Goal: Complete Application Form: Complete application form

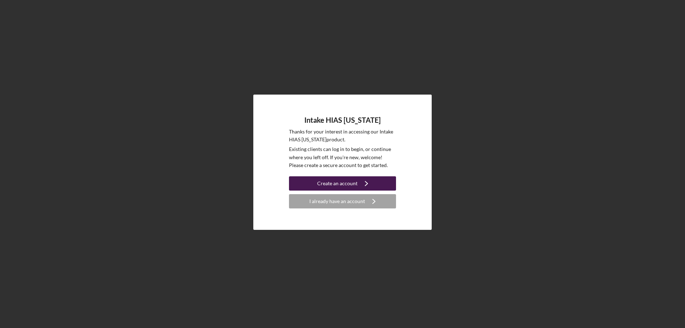
click at [320, 182] on div "Create an account" at bounding box center [337, 183] width 40 height 14
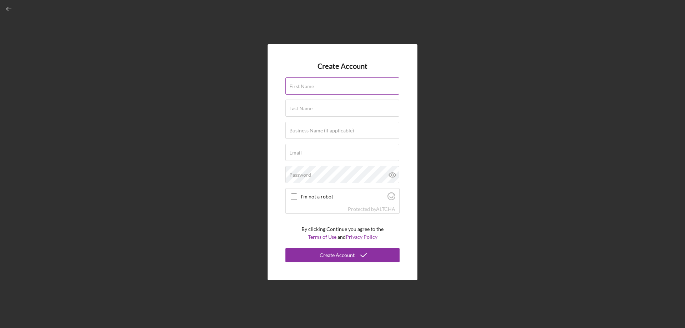
click at [331, 85] on div "First Name" at bounding box center [342, 86] width 114 height 18
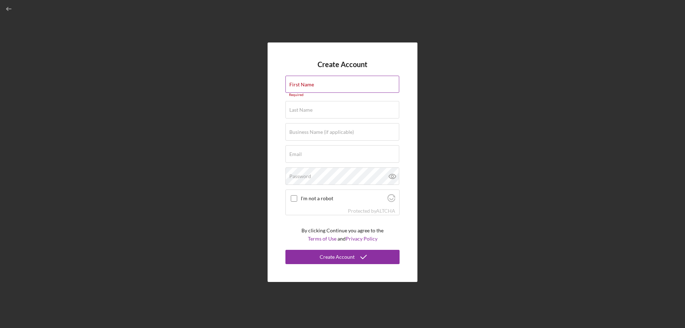
click at [313, 86] on label "First Name" at bounding box center [301, 85] width 25 height 6
click at [313, 86] on input "First Name" at bounding box center [342, 84] width 114 height 17
type input "Alexabely"
click at [307, 104] on label "Last Name" at bounding box center [300, 106] width 23 height 6
click at [307, 104] on input "Last Name" at bounding box center [342, 105] width 114 height 17
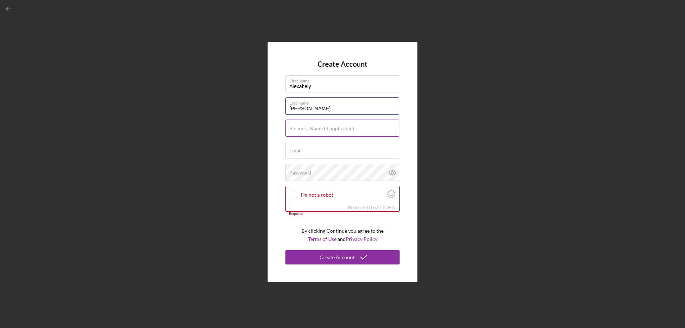
type input "[PERSON_NAME]"
click at [314, 132] on input "Business Name (if applicable)" at bounding box center [342, 127] width 114 height 17
type input "TBD"
click at [318, 152] on input "Email" at bounding box center [342, 150] width 114 height 17
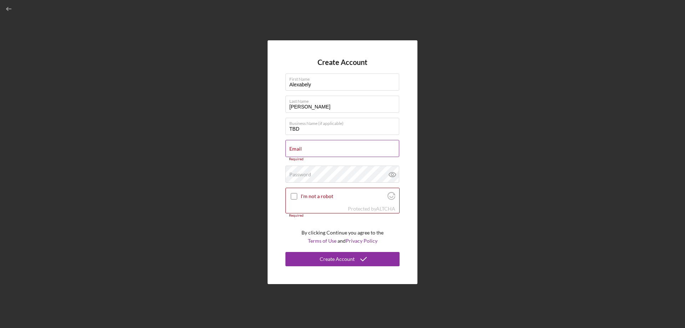
click at [305, 149] on div "Email Required" at bounding box center [342, 150] width 114 height 21
paste input "[PERSON_NAME][EMAIL_ADDRESS][DOMAIN_NAME]"
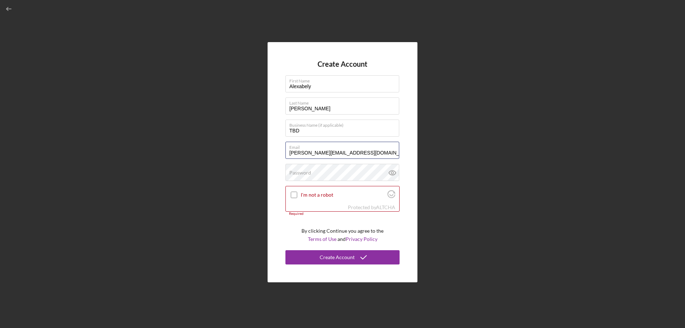
type input "[PERSON_NAME][EMAIL_ADDRESS][DOMAIN_NAME]"
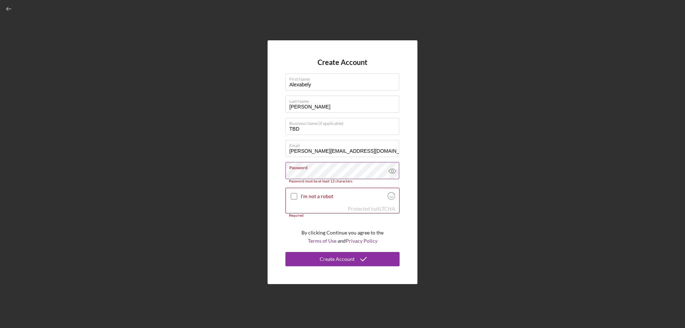
click at [339, 173] on icon at bounding box center [392, 171] width 18 height 18
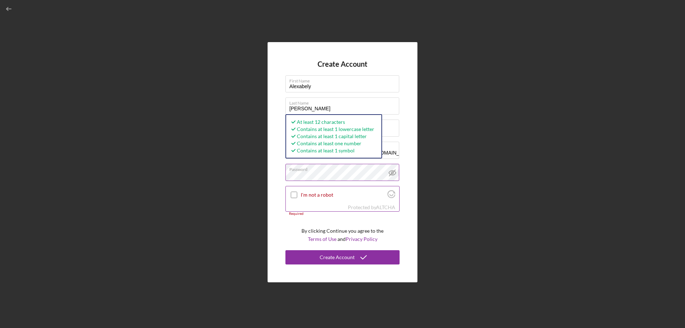
click at [298, 192] on div "I'm not a robot" at bounding box center [342, 194] width 113 height 17
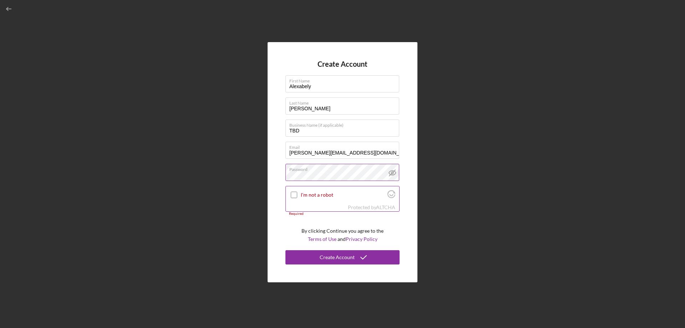
click at [289, 195] on div "I'm not a robot" at bounding box center [342, 194] width 113 height 17
click at [295, 195] on input "I'm not a robot" at bounding box center [294, 194] width 6 height 6
checkbox input "true"
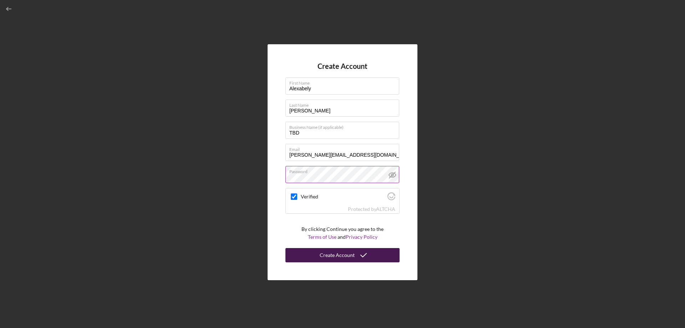
click at [339, 257] on div "Create Account" at bounding box center [337, 255] width 35 height 14
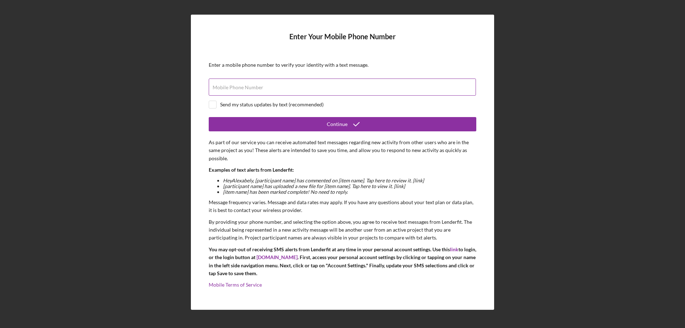
click at [262, 84] on div "Mobile Phone Number" at bounding box center [342, 87] width 267 height 18
type input "[PHONE_NUMBER]"
click at [219, 105] on div "Send my status updates by text (recommended)" at bounding box center [342, 105] width 267 height 8
checkbox input "true"
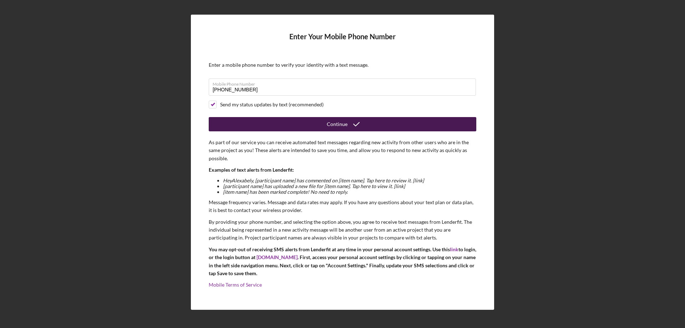
click at [240, 121] on button "Continue" at bounding box center [342, 124] width 267 height 14
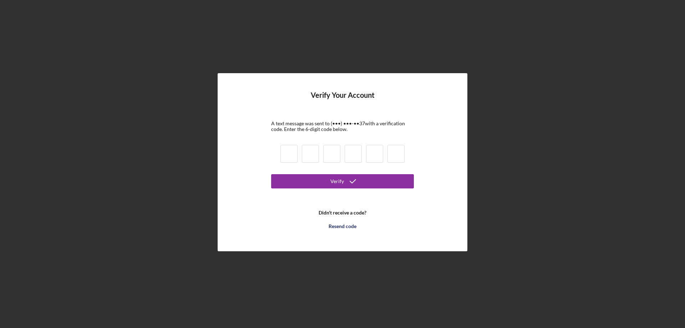
click at [287, 154] on input at bounding box center [288, 154] width 17 height 18
type input "0"
type input "4"
type input "5"
type input "0"
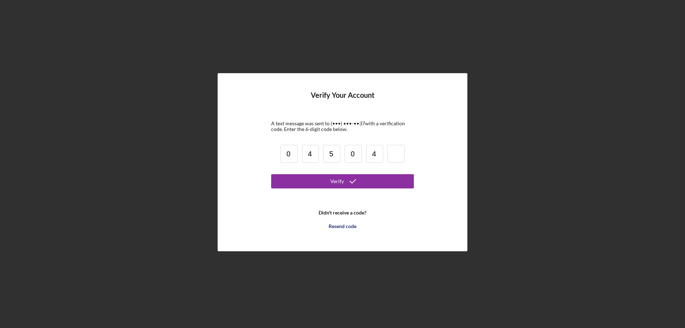
type input "4"
type input "5"
click at [305, 179] on button "Verify" at bounding box center [342, 181] width 143 height 14
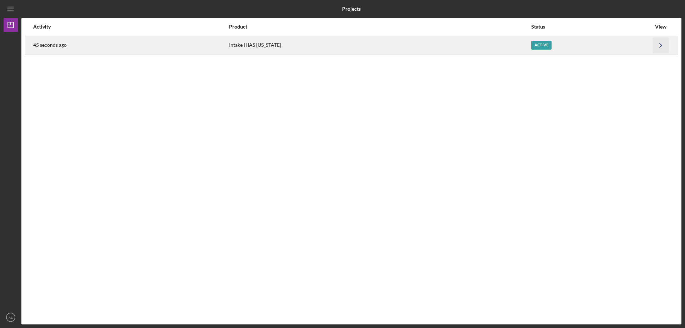
click at [339, 43] on icon "Icon/Navigate" at bounding box center [661, 45] width 16 height 16
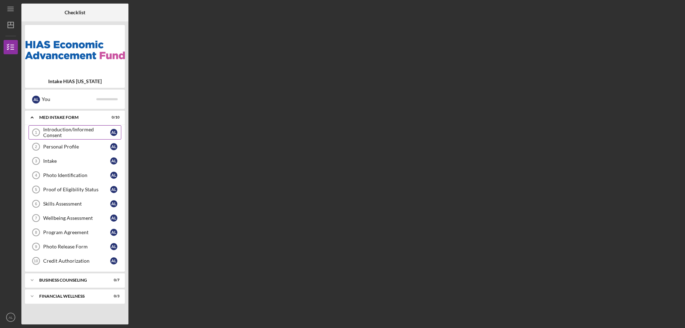
click at [81, 132] on div "Introduction/Informed Consent" at bounding box center [76, 132] width 67 height 11
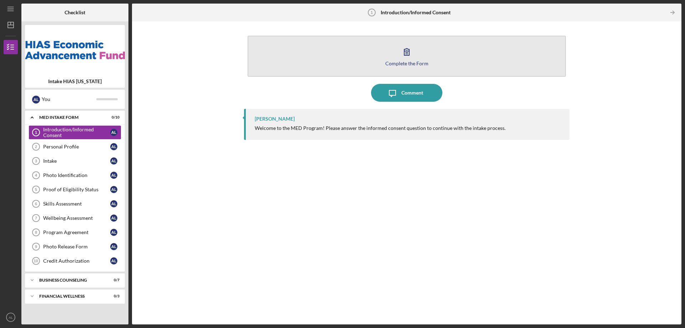
click at [339, 58] on icon "button" at bounding box center [407, 52] width 18 height 18
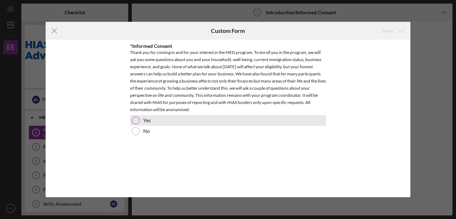
click at [139, 121] on div "Yes" at bounding box center [228, 120] width 196 height 11
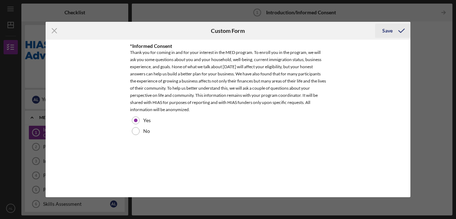
click at [339, 34] on div "Save" at bounding box center [388, 31] width 10 height 14
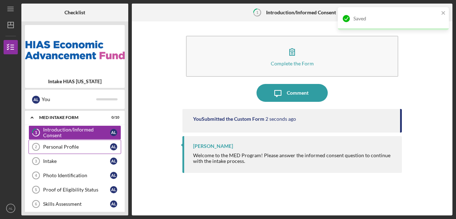
click at [78, 147] on div "Personal Profile" at bounding box center [76, 147] width 67 height 6
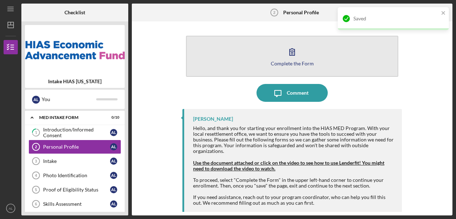
click at [295, 62] on div "Complete the Form" at bounding box center [292, 63] width 43 height 5
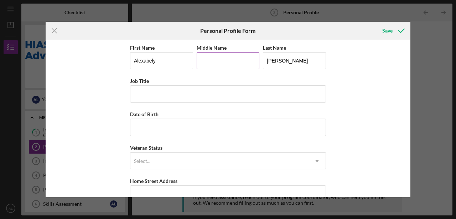
click at [216, 67] on input "Middle Name" at bounding box center [228, 60] width 63 height 17
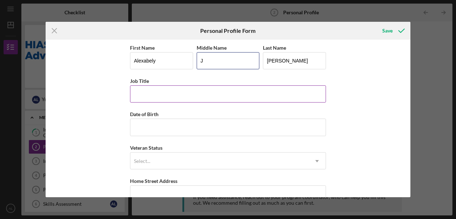
type input "J"
click at [180, 90] on input "Job Title" at bounding box center [228, 93] width 196 height 17
click at [154, 95] on input "Job Title" at bounding box center [228, 93] width 196 height 17
type input "S"
type input "Compliance Specialist"
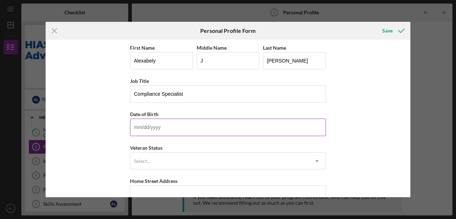
click at [144, 132] on input "Date of Birth" at bounding box center [228, 126] width 196 height 17
type input "[DATE]"
click at [339, 147] on div "First Name [PERSON_NAME] Middle Name J Last Name [PERSON_NAME] Job Title Compli…" at bounding box center [228, 118] width 365 height 157
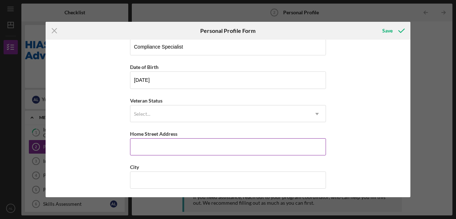
scroll to position [47, 0]
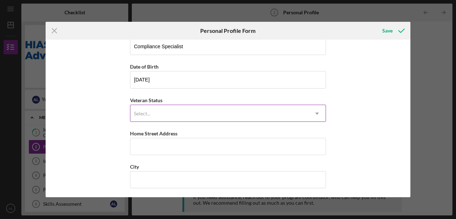
click at [174, 114] on div "Select..." at bounding box center [220, 113] width 178 height 16
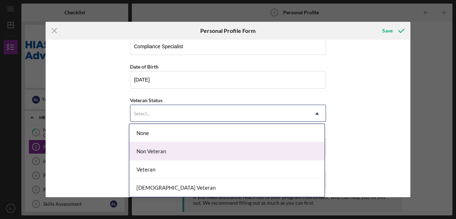
click at [159, 150] on div "Non Veteran" at bounding box center [226, 151] width 195 height 18
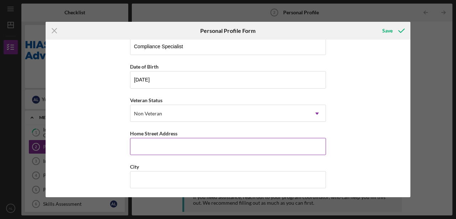
click at [166, 147] on input "Home Street Address" at bounding box center [228, 146] width 196 height 17
click at [91, 84] on div "First Name Alexabely Middle Name J Last Name [PERSON_NAME] Job Title Compliance…" at bounding box center [228, 118] width 365 height 157
click at [157, 143] on input "Home Street Address" at bounding box center [228, 146] width 196 height 17
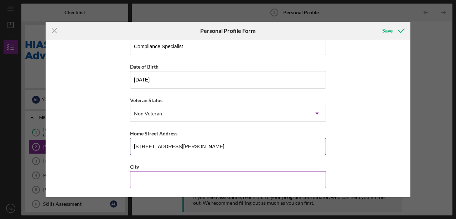
type input "[STREET_ADDRESS][PERSON_NAME]"
click at [148, 175] on input "City" at bounding box center [228, 179] width 196 height 17
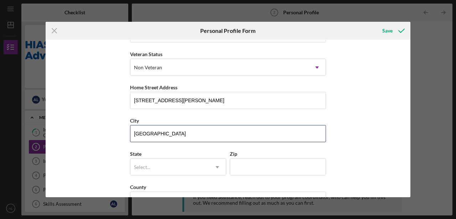
scroll to position [95, 0]
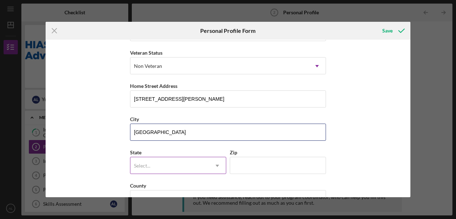
type input "[GEOGRAPHIC_DATA]"
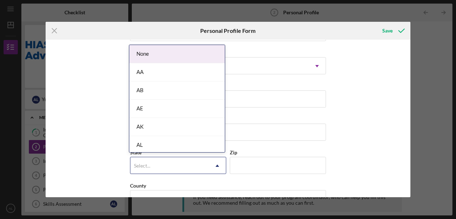
click at [166, 166] on div "Select..." at bounding box center [170, 165] width 78 height 16
type input "te"
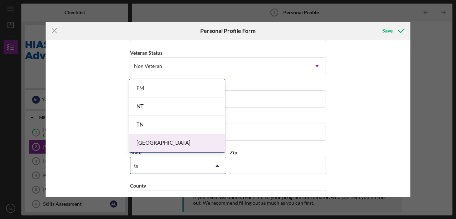
click at [155, 141] on div "[GEOGRAPHIC_DATA]" at bounding box center [177, 143] width 96 height 18
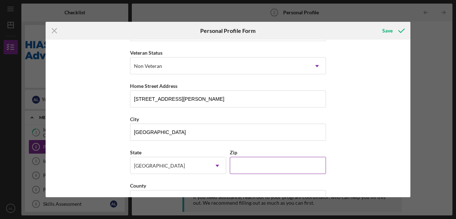
click at [254, 164] on input "Zip" at bounding box center [278, 165] width 96 height 17
type input "76116"
click at [315, 144] on div "First Name [PERSON_NAME] Middle Name J Last Name [PERSON_NAME] Job Title Compli…" at bounding box center [228, 81] width 196 height 266
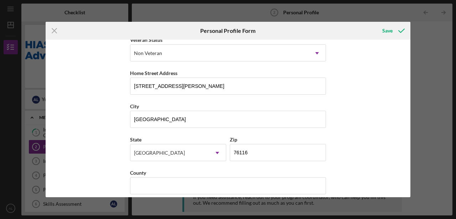
scroll to position [114, 0]
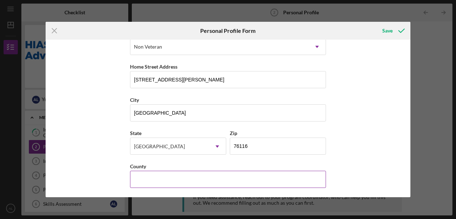
click at [161, 176] on input "County" at bounding box center [228, 178] width 196 height 17
type input "[GEOGRAPHIC_DATA]"
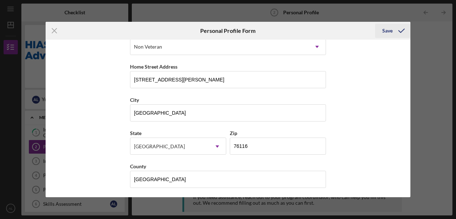
click at [339, 31] on icon "submit" at bounding box center [402, 31] width 18 height 18
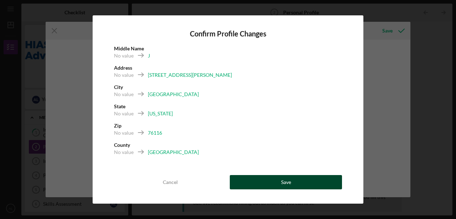
click at [285, 189] on div "Confirm Profile Changes Middle Name No value J Address No value [STREET_ADDRESS…" at bounding box center [228, 109] width 271 height 188
click at [283, 181] on div "Save" at bounding box center [286, 182] width 10 height 14
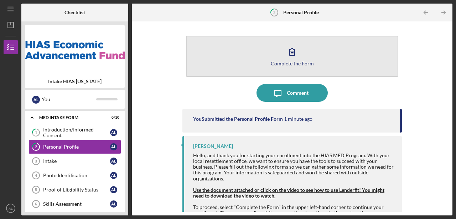
click at [293, 66] on button "Complete the Form Form" at bounding box center [292, 56] width 213 height 41
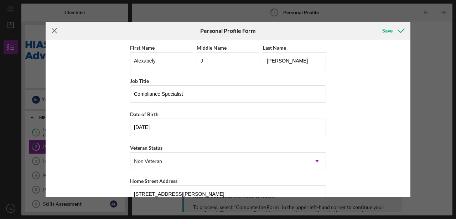
click at [58, 29] on icon "Icon/Menu Close" at bounding box center [55, 31] width 18 height 18
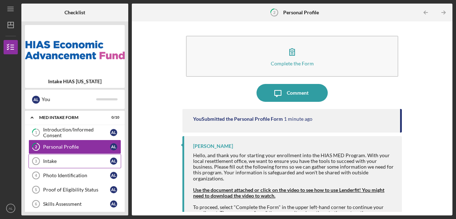
click at [59, 166] on link "Intake 3 Intake A L" at bounding box center [75, 161] width 93 height 14
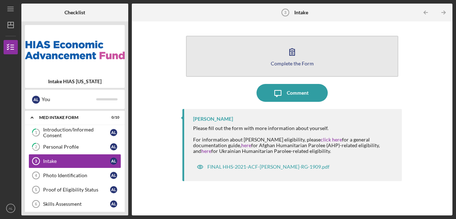
click at [293, 71] on button "Complete the Form Form" at bounding box center [292, 56] width 213 height 41
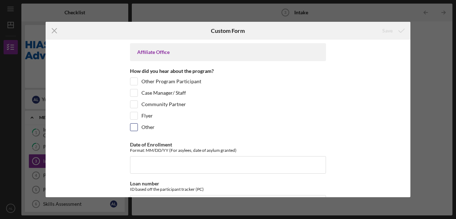
click at [140, 127] on div "Other" at bounding box center [228, 128] width 196 height 11
click at [133, 127] on input "Other" at bounding box center [134, 126] width 7 height 7
checkbox input "true"
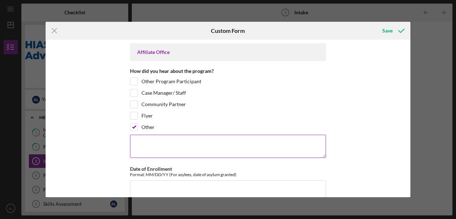
click at [155, 140] on textarea at bounding box center [228, 145] width 196 height 23
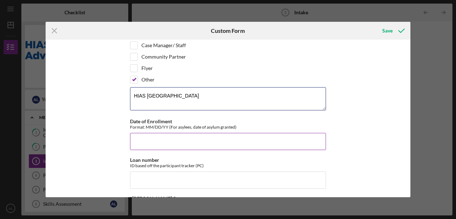
type textarea "HIAS [GEOGRAPHIC_DATA]"
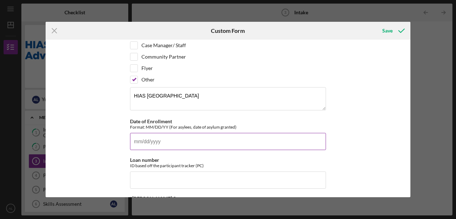
click at [160, 141] on input "Date of Enrollment" at bounding box center [228, 141] width 196 height 17
type input "[DATE]"
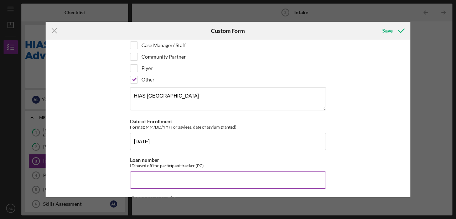
click at [150, 171] on input "Loan number" at bounding box center [228, 179] width 196 height 17
paste input "EAFVM2511"
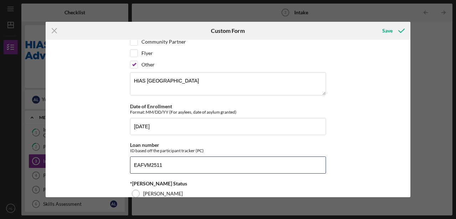
scroll to position [95, 0]
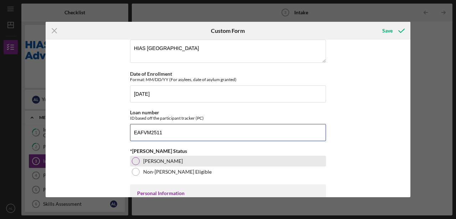
type input "EAFVM2511"
click at [189, 155] on div "[PERSON_NAME]" at bounding box center [228, 160] width 196 height 11
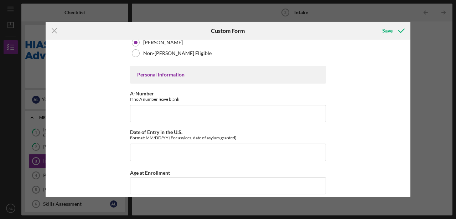
scroll to position [214, 0]
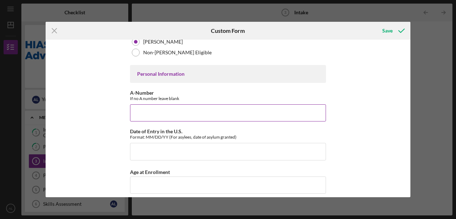
click at [197, 113] on input "A-Number" at bounding box center [228, 112] width 196 height 17
type input "217,979,836"
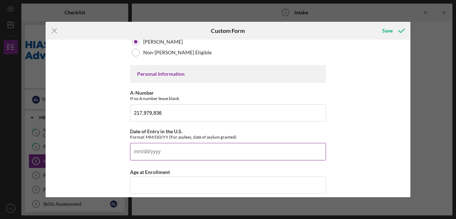
click at [175, 147] on input "Date of Entry in the U.S." at bounding box center [228, 151] width 196 height 17
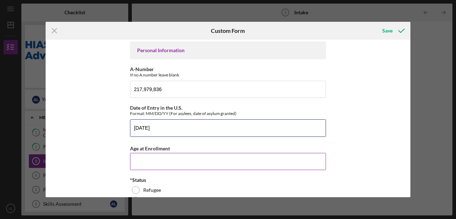
type input "[DATE]"
click at [176, 157] on input "Age at Enrollment" at bounding box center [228, 161] width 196 height 17
type input "44"
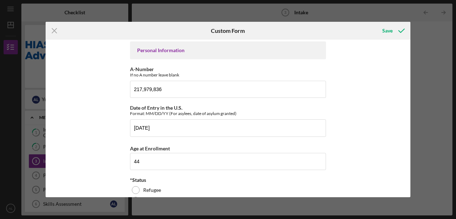
click at [339, 144] on div "Affiliate Office How did you hear about the program? Other Program Participant …" at bounding box center [228, 118] width 365 height 157
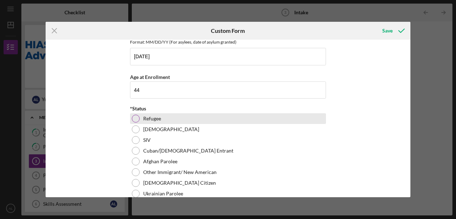
click at [151, 117] on label "Refugee" at bounding box center [152, 119] width 18 height 6
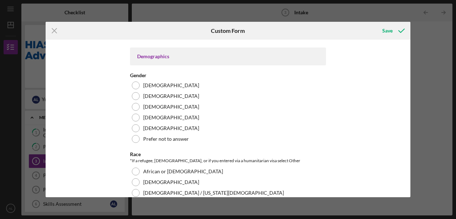
scroll to position [475, 0]
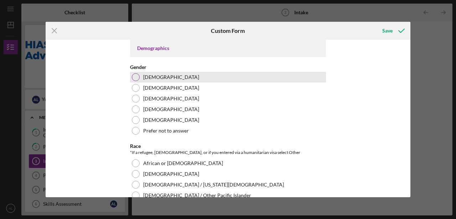
click at [227, 74] on div "[DEMOGRAPHIC_DATA]" at bounding box center [228, 77] width 196 height 11
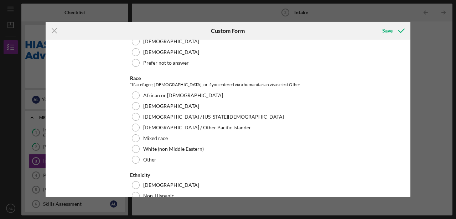
scroll to position [547, 0]
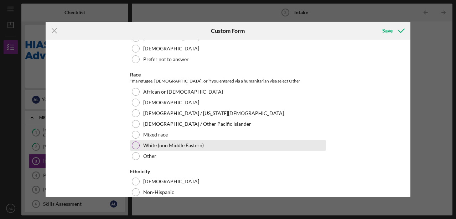
click at [237, 140] on div "White (non Middle Eastern)" at bounding box center [228, 145] width 196 height 11
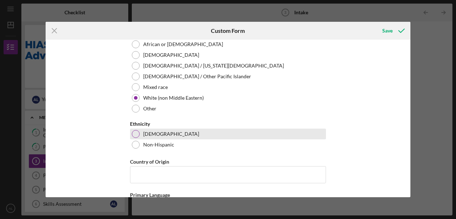
click at [231, 128] on div "[DEMOGRAPHIC_DATA]" at bounding box center [228, 133] width 196 height 11
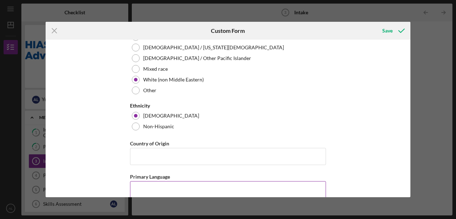
scroll to position [642, 0]
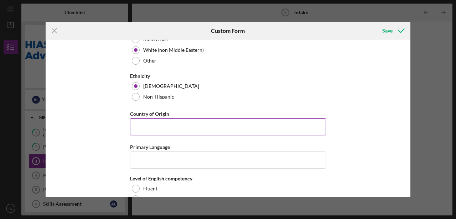
click at [176, 131] on input "Country of Origin" at bounding box center [228, 126] width 196 height 17
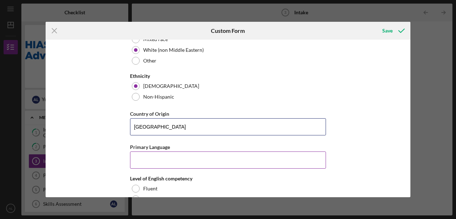
type input "[GEOGRAPHIC_DATA]"
click at [150, 153] on input "Primary Language" at bounding box center [228, 159] width 196 height 17
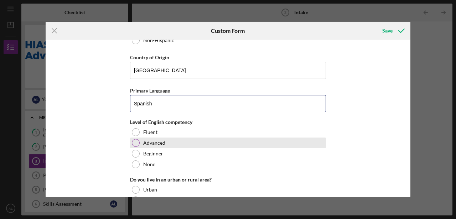
scroll to position [713, 0]
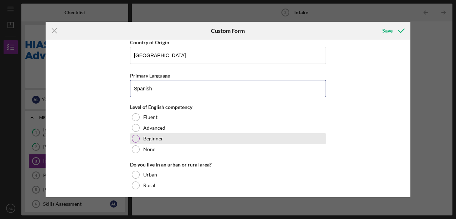
type input "Spanish"
click at [185, 135] on div "Beginner" at bounding box center [228, 138] width 196 height 11
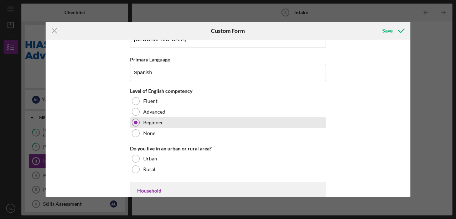
scroll to position [737, 0]
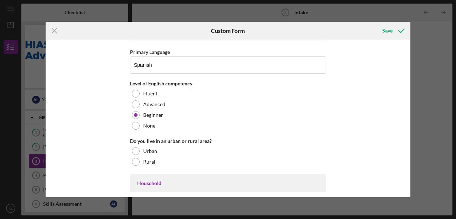
click at [208, 5] on div "Icon/Menu Close Custom Form Save Affiliate Office How did you hear about the pr…" at bounding box center [228, 109] width 456 height 219
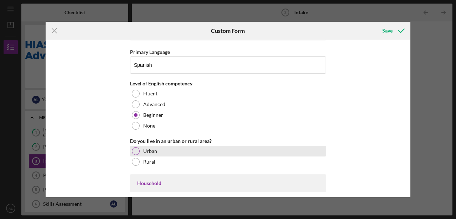
click at [168, 148] on div "Urban" at bounding box center [228, 150] width 196 height 11
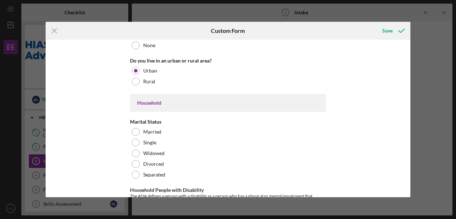
scroll to position [832, 0]
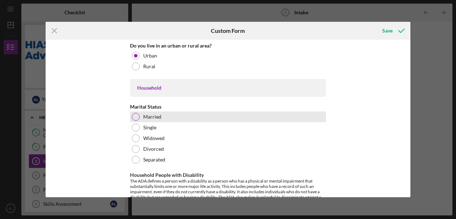
click at [178, 111] on div "Married" at bounding box center [228, 116] width 196 height 11
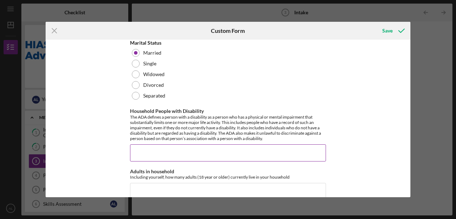
scroll to position [903, 0]
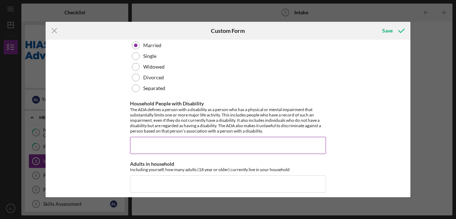
click at [290, 137] on input "Household People with Disability" at bounding box center [228, 145] width 196 height 17
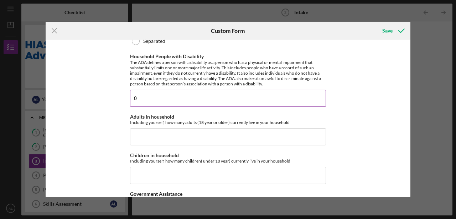
scroll to position [951, 0]
type input "0"
drag, startPoint x: 197, startPoint y: 56, endPoint x: 205, endPoint y: 57, distance: 7.6
click at [197, 59] on div "The ADA defines a person with a disability as a person who has a physical or me…" at bounding box center [228, 72] width 196 height 27
drag, startPoint x: 208, startPoint y: 57, endPoint x: 190, endPoint y: 60, distance: 18.5
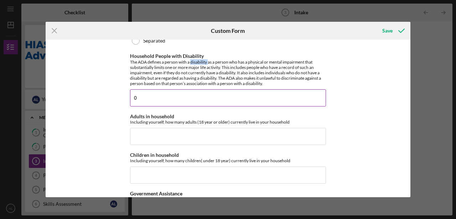
click at [190, 60] on div "The ADA defines a person with a disability as a person who has a physical or me…" at bounding box center [228, 72] width 196 height 27
copy div "disability"
drag, startPoint x: 197, startPoint y: 61, endPoint x: 186, endPoint y: 57, distance: 11.9
click at [186, 59] on div "The ADA defines a person with a disability as a person who has a physical or me…" at bounding box center [228, 72] width 196 height 27
drag, startPoint x: 207, startPoint y: 60, endPoint x: 191, endPoint y: 59, distance: 16.1
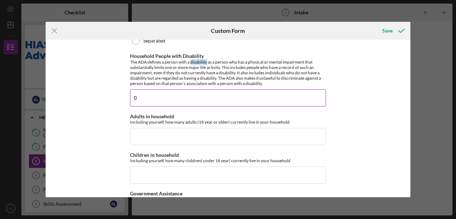
click at [191, 59] on div "The ADA defines a person with a disability as a person who has a physical or me…" at bounding box center [228, 72] width 196 height 27
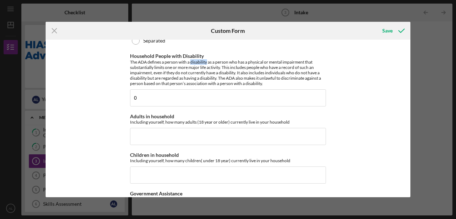
copy div "disability"
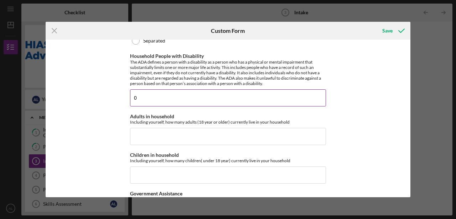
click at [199, 89] on input "0" at bounding box center [228, 97] width 196 height 17
type input "1"
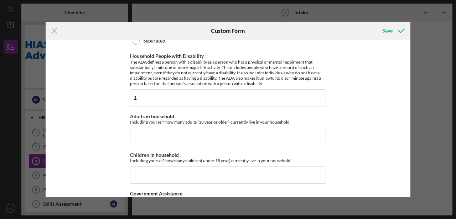
click at [339, 114] on div "Affiliate Office How did you hear about the program? Other Program Participant …" at bounding box center [228, 118] width 365 height 157
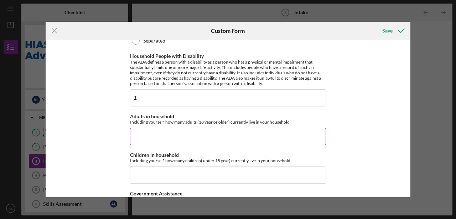
click at [259, 131] on input "Adults in household" at bounding box center [228, 136] width 196 height 17
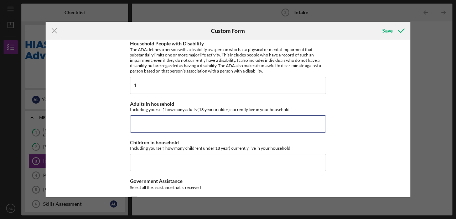
scroll to position [975, 0]
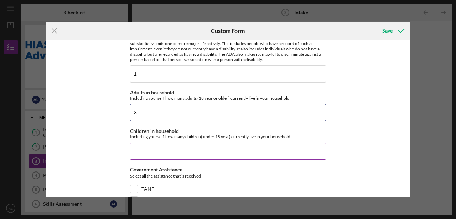
type input "3"
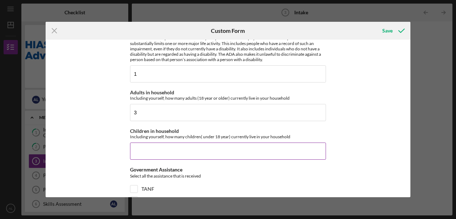
click at [240, 149] on input "Children in household" at bounding box center [228, 150] width 196 height 17
type input "2"
click at [339, 140] on div "Affiliate Office How did you hear about the program? Other Program Participant …" at bounding box center [228, 118] width 365 height 157
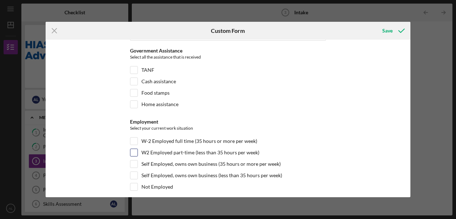
scroll to position [1117, 0]
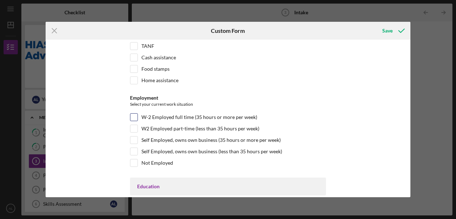
click at [215, 113] on label "W-2 Employed full time (35 hours or more per week)" at bounding box center [200, 116] width 116 height 7
click at [138, 113] on input "W-2 Employed full time (35 hours or more per week)" at bounding box center [134, 116] width 7 height 7
checkbox input "true"
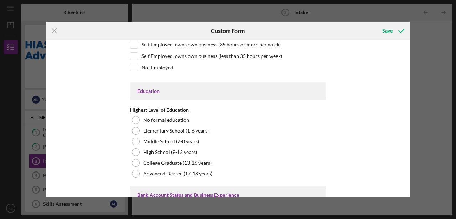
scroll to position [1236, 0]
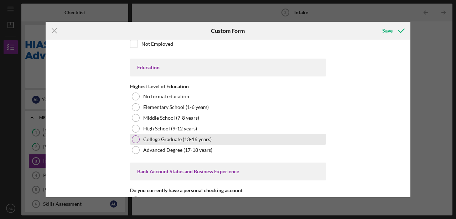
click at [202, 136] on label "College Graduate (13-16 years)" at bounding box center [177, 139] width 68 height 6
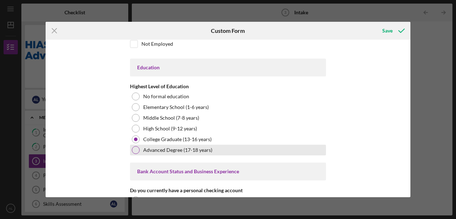
scroll to position [1307, 0]
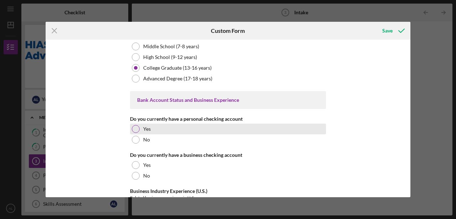
click at [214, 123] on div "Yes" at bounding box center [228, 128] width 196 height 11
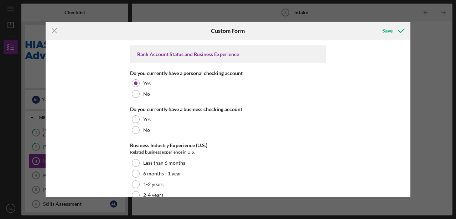
scroll to position [1355, 0]
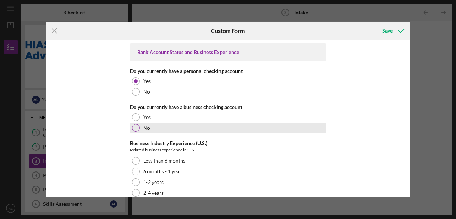
click at [279, 123] on div "No" at bounding box center [228, 127] width 196 height 11
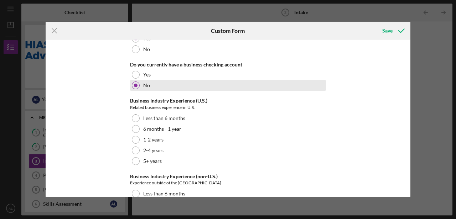
scroll to position [1402, 0]
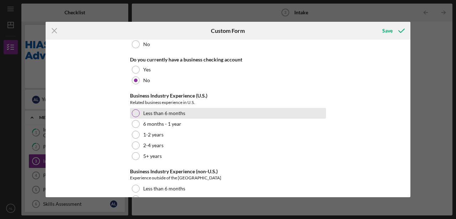
click at [187, 108] on div "Less than 6 months" at bounding box center [228, 113] width 196 height 11
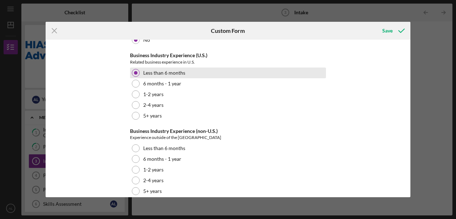
scroll to position [1447, 0]
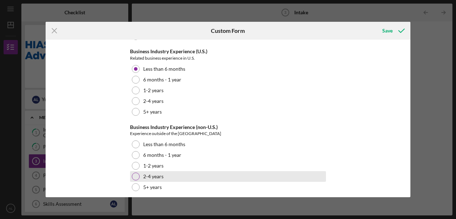
click at [132, 172] on div at bounding box center [136, 176] width 8 height 8
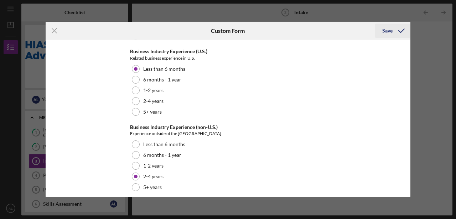
click at [339, 32] on div "Save" at bounding box center [388, 31] width 10 height 14
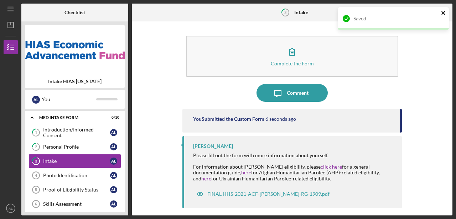
click at [339, 14] on icon "close" at bounding box center [444, 13] width 4 height 4
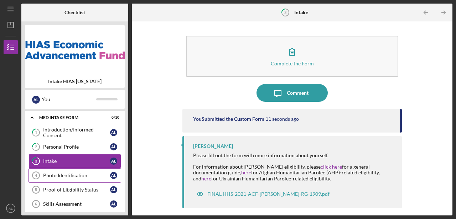
click at [63, 173] on div "Photo Identification" at bounding box center [76, 175] width 67 height 6
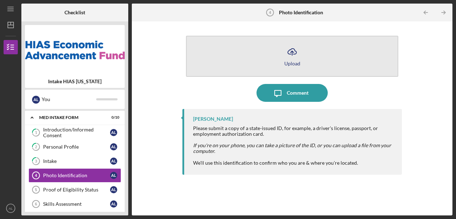
click at [291, 53] on icon "Icon/Upload" at bounding box center [292, 52] width 18 height 18
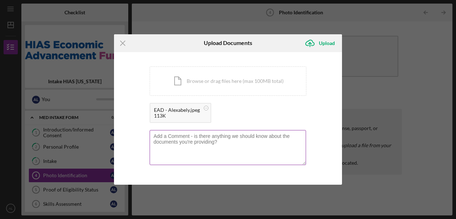
click at [173, 146] on textarea at bounding box center [228, 147] width 157 height 35
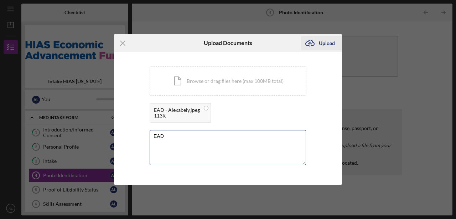
type textarea "EAD"
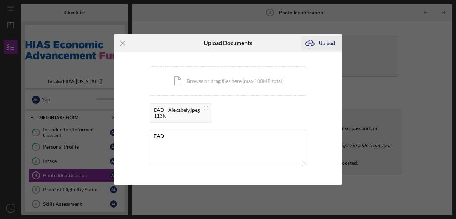
click at [326, 42] on div "Upload" at bounding box center [327, 43] width 16 height 14
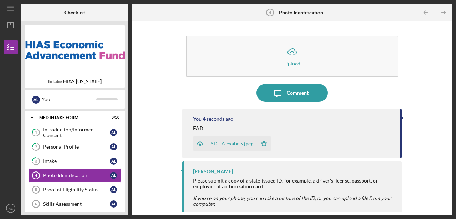
scroll to position [15, 0]
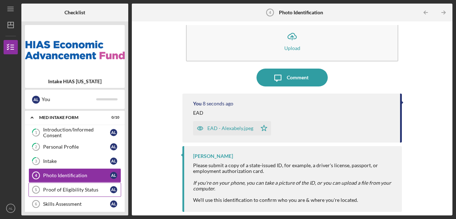
click at [85, 188] on div "Proof of Eligibility Status" at bounding box center [76, 189] width 67 height 6
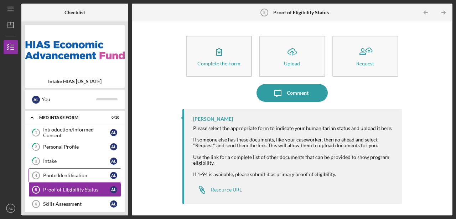
click at [83, 172] on div "Photo Identification" at bounding box center [76, 175] width 67 height 6
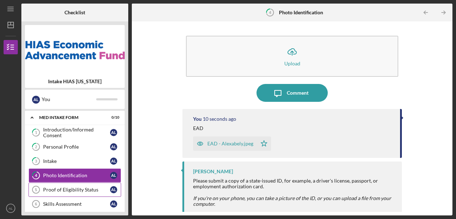
click at [72, 184] on link "Proof of Eligibility Status 5 Proof of Eligibility Status A L" at bounding box center [75, 189] width 93 height 14
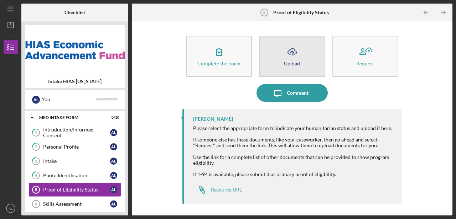
click at [307, 51] on button "Icon/Upload Upload" at bounding box center [292, 56] width 66 height 41
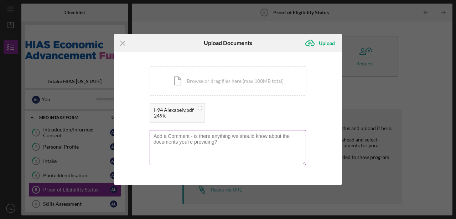
click at [169, 139] on textarea at bounding box center [228, 147] width 157 height 35
type textarea "I-94"
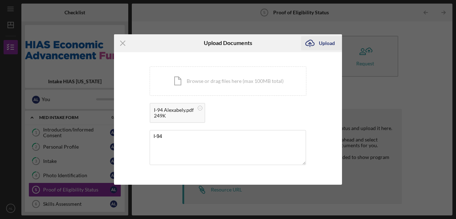
click at [318, 45] on icon "Icon/Upload" at bounding box center [310, 43] width 18 height 18
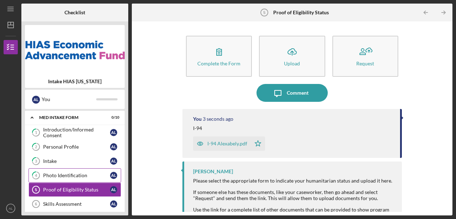
click at [77, 179] on link "4 Photo Identification A L" at bounding box center [75, 175] width 93 height 14
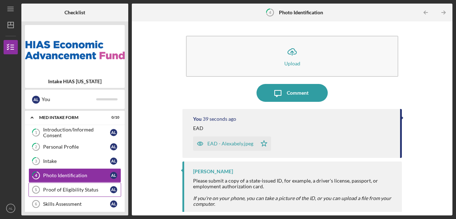
click at [63, 191] on div "Proof of Eligibility Status" at bounding box center [76, 189] width 67 height 6
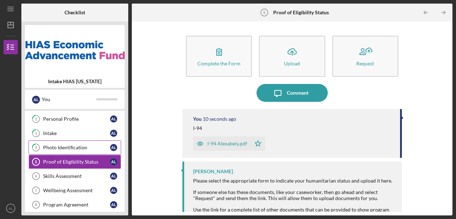
scroll to position [24, 0]
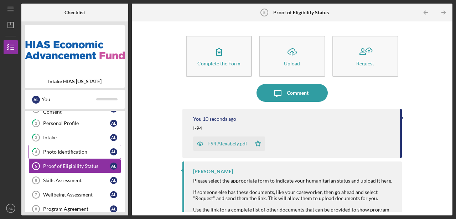
click at [64, 150] on div "Photo Identification" at bounding box center [76, 152] width 67 height 6
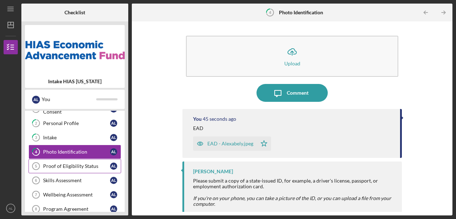
click at [67, 163] on div "Proof of Eligibility Status" at bounding box center [76, 166] width 67 height 6
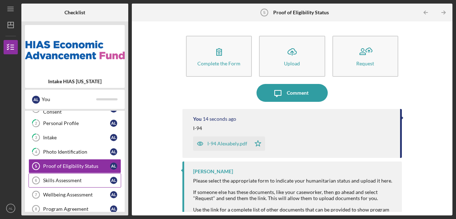
click at [66, 178] on div "Skills Assessment" at bounding box center [76, 180] width 67 height 6
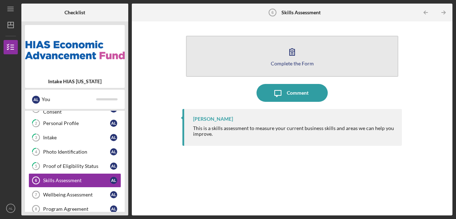
click at [290, 59] on icon "button" at bounding box center [292, 52] width 18 height 18
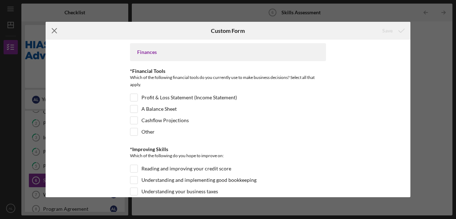
click at [59, 30] on icon "Icon/Menu Close" at bounding box center [55, 31] width 18 height 18
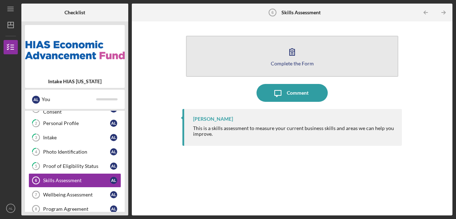
click at [289, 60] on icon "button" at bounding box center [292, 52] width 18 height 18
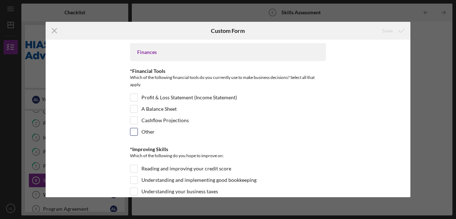
click at [152, 130] on label "Other" at bounding box center [148, 131] width 13 height 7
click at [138, 130] on input "Other" at bounding box center [134, 131] width 7 height 7
checkbox input "true"
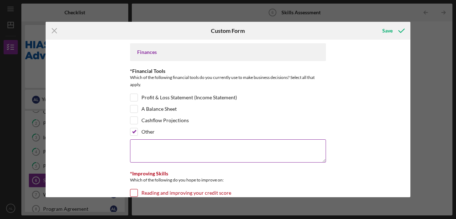
click at [162, 150] on textarea at bounding box center [228, 150] width 196 height 23
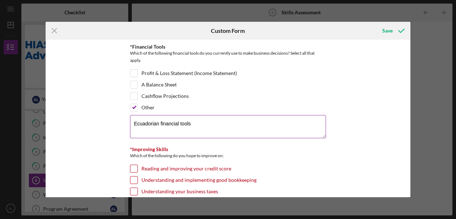
scroll to position [47, 0]
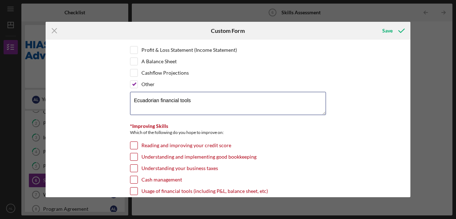
type textarea "Ecuadorian financial tools"
drag, startPoint x: 156, startPoint y: 121, endPoint x: 212, endPoint y: 125, distance: 56.1
click at [212, 125] on div "*Improving Skills" at bounding box center [228, 126] width 196 height 6
click at [295, 123] on div "*Improving Skills" at bounding box center [228, 126] width 196 height 6
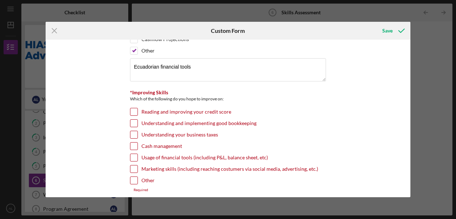
scroll to position [95, 0]
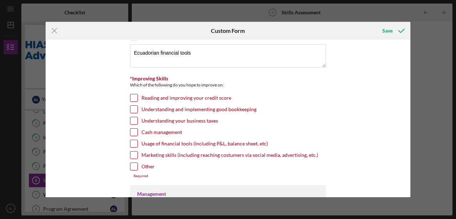
click at [134, 108] on input "Understanding and implementing good bookkeeping" at bounding box center [134, 109] width 7 height 7
checkbox input "true"
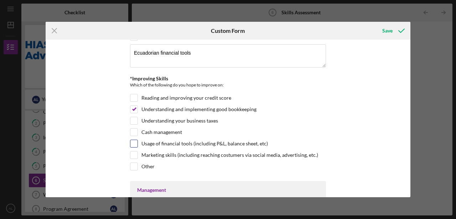
click at [136, 142] on div at bounding box center [134, 143] width 8 height 8
click at [133, 142] on input "Usage of financial tools (including P&L, balance sheet, etc)" at bounding box center [134, 143] width 7 height 7
checkbox input "true"
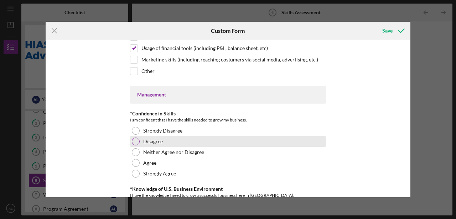
scroll to position [214, 0]
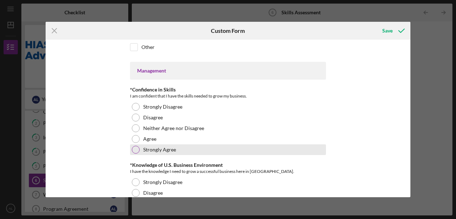
click at [184, 144] on div "Strongly Agree" at bounding box center [228, 149] width 196 height 11
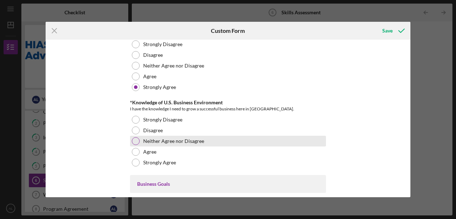
scroll to position [285, 0]
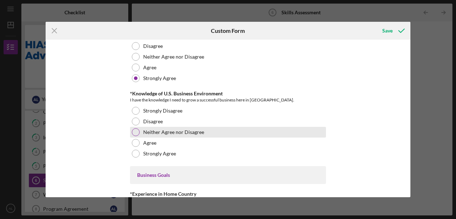
click at [226, 129] on div "Neither Agree nor Disagree" at bounding box center [228, 132] width 196 height 11
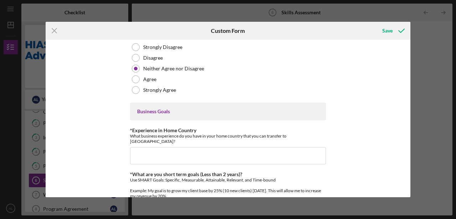
scroll to position [357, 0]
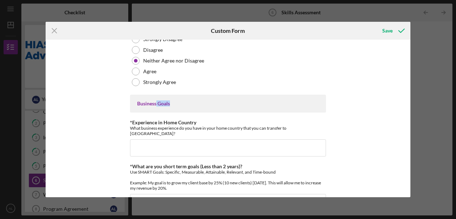
drag, startPoint x: 155, startPoint y: 102, endPoint x: 178, endPoint y: 100, distance: 23.7
click at [178, 101] on div "Business Goals" at bounding box center [228, 104] width 182 height 6
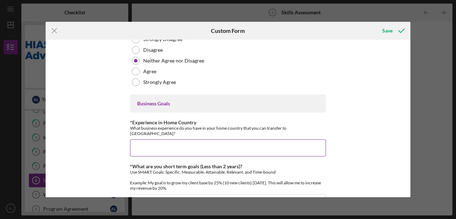
click at [180, 125] on div "What business experience do you have in your home country that you can transfer…" at bounding box center [228, 130] width 196 height 11
click at [183, 143] on input "*Experience in Home Country" at bounding box center [228, 147] width 196 height 17
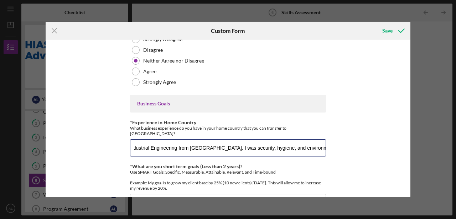
scroll to position [0, 49]
drag, startPoint x: 244, startPoint y: 140, endPoint x: 218, endPoint y: 137, distance: 25.8
click at [218, 139] on input "I have a degree in Industrial Engineering from [GEOGRAPHIC_DATA]. I was securit…" at bounding box center [228, 147] width 196 height 17
drag, startPoint x: 287, startPoint y: 140, endPoint x: 338, endPoint y: 143, distance: 51.1
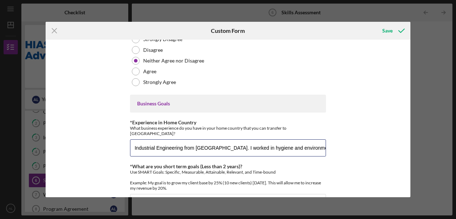
click at [338, 143] on div "Finances *Financial Tools Which of the following financial tools do you current…" at bounding box center [228, 118] width 365 height 157
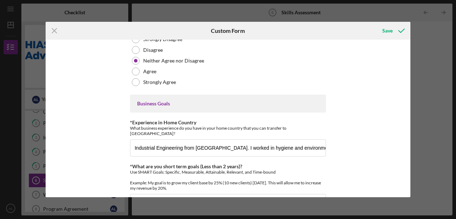
scroll to position [0, 0]
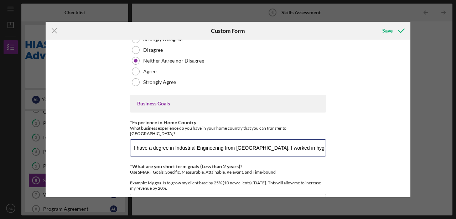
paste input "Hygiene and environmental security risks"
drag, startPoint x: 235, startPoint y: 137, endPoint x: 240, endPoint y: 137, distance: 5.4
click at [235, 139] on input "I have a degree in Industrial Engineering from [GEOGRAPHIC_DATA]. I worked in H…" at bounding box center [228, 147] width 196 height 17
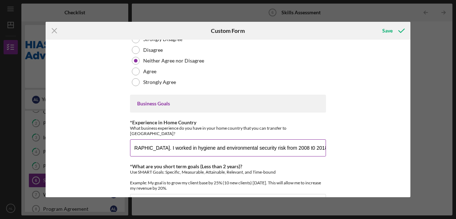
click at [282, 139] on input "I have a degree in Industrial Engineering from [GEOGRAPHIC_DATA]. I worked in h…" at bounding box center [228, 147] width 196 height 17
click at [173, 139] on input "I have a degree in Industrial Engineering from [GEOGRAPHIC_DATA]. I worked in h…" at bounding box center [228, 147] width 196 height 17
click at [194, 141] on input "I have a degree in Industrial Engineering from [GEOGRAPHIC_DATA]. I worked in h…" at bounding box center [228, 147] width 196 height 17
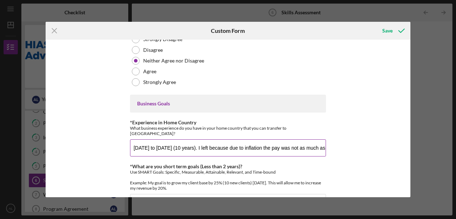
click at [160, 139] on input "I have a degree in Industrial Engineering from [GEOGRAPHIC_DATA]. I worked in h…" at bounding box center [228, 147] width 196 height 17
click at [204, 140] on input "I have a degree in Industrial Engineering from [GEOGRAPHIC_DATA]. I worked in h…" at bounding box center [228, 147] width 196 height 17
drag, startPoint x: 144, startPoint y: 140, endPoint x: 85, endPoint y: 144, distance: 59.7
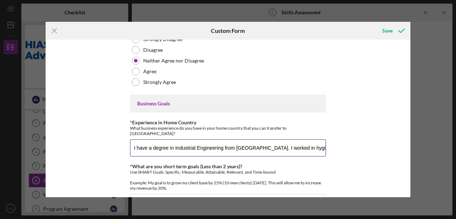
click at [85, 144] on div "Finances *Financial Tools Which of the following financial tools do you current…" at bounding box center [228, 118] width 365 height 157
click at [293, 139] on input "I have a degree in Industrial Engineering from [GEOGRAPHIC_DATA]. I worked in h…" at bounding box center [228, 147] width 196 height 17
click at [311, 140] on input "I have a degree in Industrial Engineering from [GEOGRAPHIC_DATA]. I worked in h…" at bounding box center [228, 147] width 196 height 17
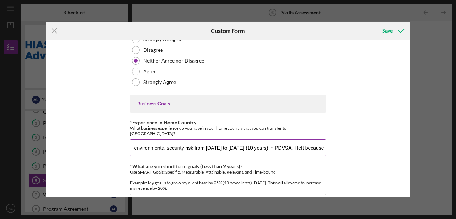
click at [288, 139] on input "I have a degree in Industrial Engineering from [GEOGRAPHIC_DATA]. I worked in h…" at bounding box center [228, 147] width 196 height 17
click at [259, 139] on input "I have a degree in Industrial Engineering from [GEOGRAPHIC_DATA]. I worked in h…" at bounding box center [228, 147] width 196 height 17
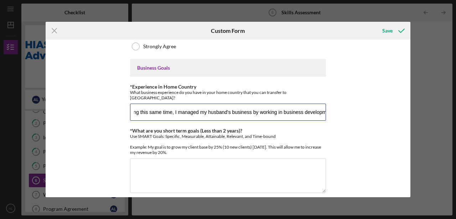
scroll to position [451, 0]
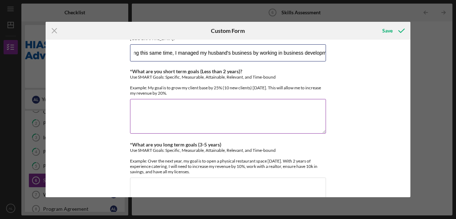
type input "I have a degree in Industrial Engineering from [GEOGRAPHIC_DATA]. I worked in h…"
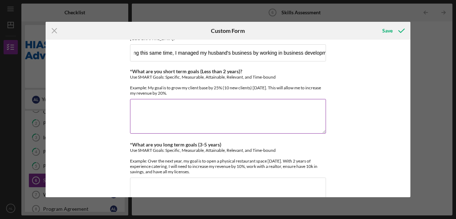
click at [241, 107] on textarea "*What are you short term goals (Less than 2 years)?" at bounding box center [228, 116] width 196 height 34
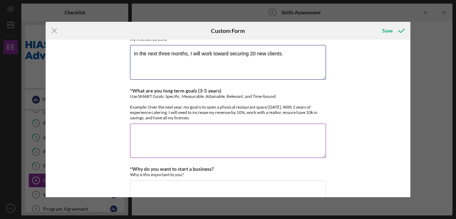
scroll to position [507, 0]
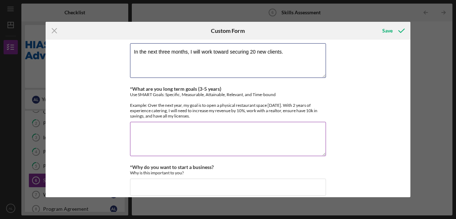
type textarea "In the next three months, I will work toward securing 20 new clients."
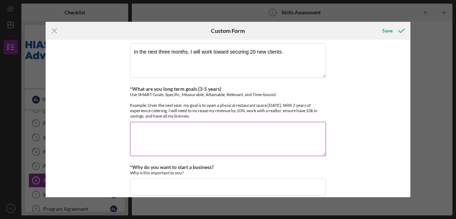
click at [176, 137] on textarea "*What are you long term goals (3-5 years)" at bounding box center [228, 139] width 196 height 34
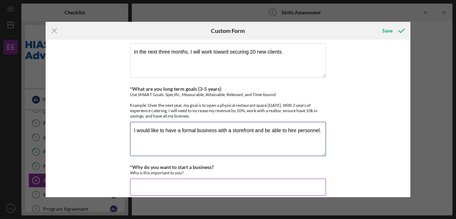
type textarea "I would like to have a formal business with a storefront and be able to hire pe…"
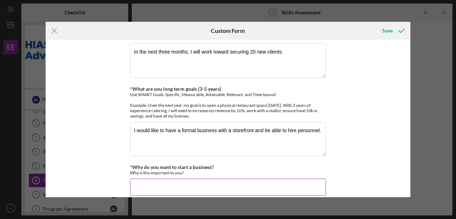
click at [159, 178] on input "*Why do you want to start a business?" at bounding box center [228, 186] width 196 height 17
drag, startPoint x: 159, startPoint y: 156, endPoint x: 193, endPoint y: 164, distance: 35.1
click at [193, 164] on div "*Why do you want to start a business? Why is this important to you?" at bounding box center [228, 169] width 196 height 11
click at [198, 164] on div "*Why do you want to start a business? Why is this important to you?" at bounding box center [228, 169] width 196 height 11
click at [170, 178] on input "*Why do you want to start a business?" at bounding box center [228, 186] width 196 height 17
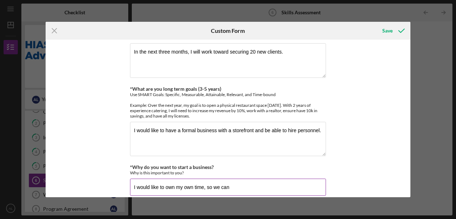
click at [237, 179] on input "I would like to own my own time, so we can" at bounding box center [228, 186] width 196 height 17
type input "I would like to own my own time, so I can spend more time with the family. I se…"
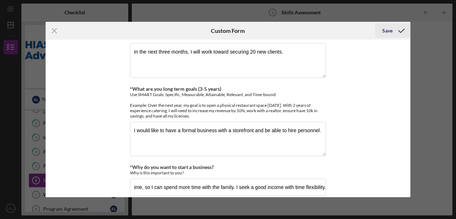
scroll to position [0, 0]
click at [339, 30] on icon "submit" at bounding box center [402, 31] width 18 height 18
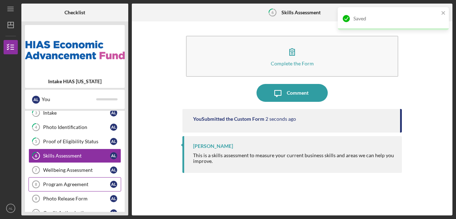
scroll to position [71, 0]
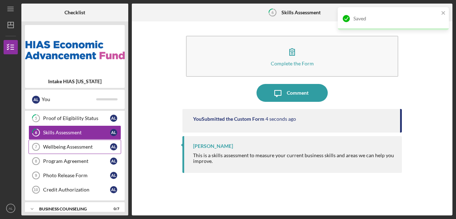
click at [87, 147] on div "Wellbeing Assessment" at bounding box center [76, 147] width 67 height 6
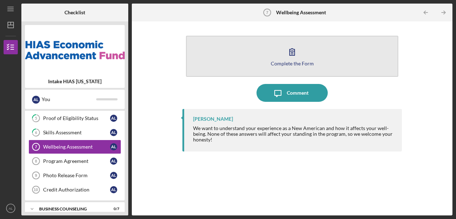
click at [300, 60] on icon "button" at bounding box center [292, 52] width 18 height 18
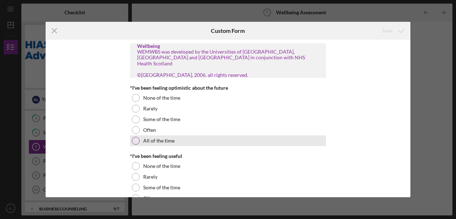
click at [187, 137] on div "All of the time" at bounding box center [228, 140] width 196 height 11
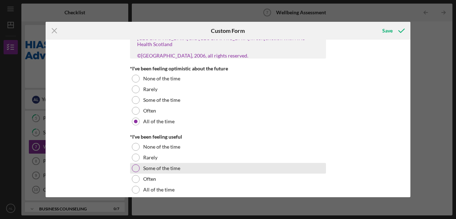
scroll to position [47, 0]
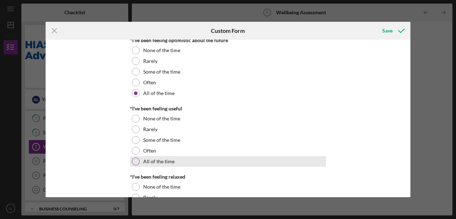
click at [227, 157] on div "All of the time" at bounding box center [228, 161] width 196 height 11
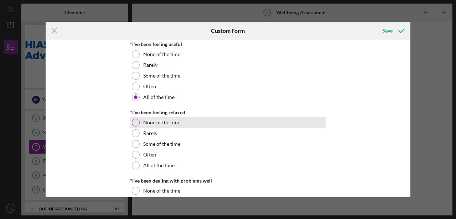
scroll to position [119, 0]
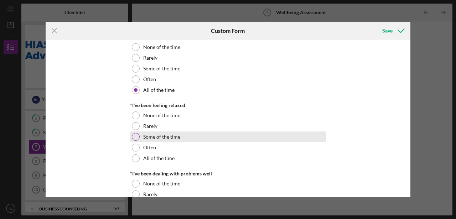
click at [204, 137] on div "Some of the time" at bounding box center [228, 136] width 196 height 11
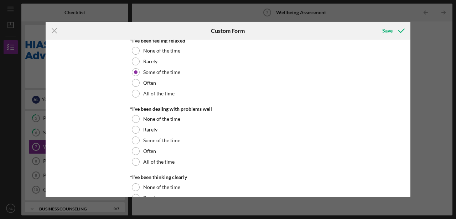
scroll to position [190, 0]
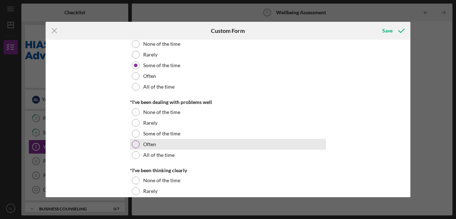
click at [284, 146] on div "Often" at bounding box center [228, 144] width 196 height 11
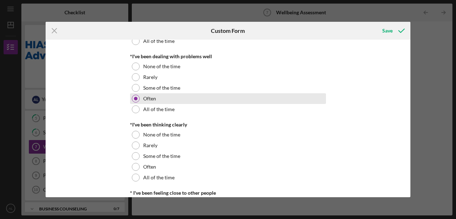
scroll to position [237, 0]
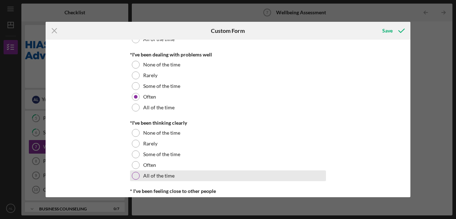
click at [168, 174] on label "All of the time" at bounding box center [158, 176] width 31 height 6
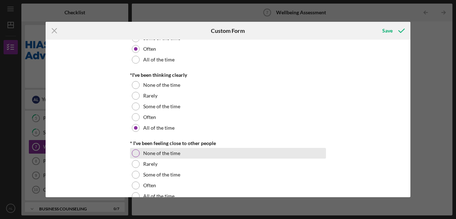
scroll to position [309, 0]
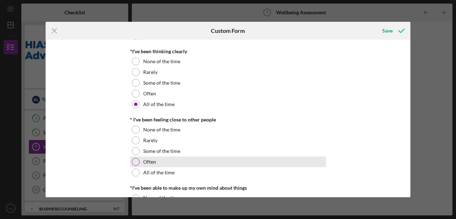
click at [157, 163] on div "Often" at bounding box center [228, 161] width 196 height 11
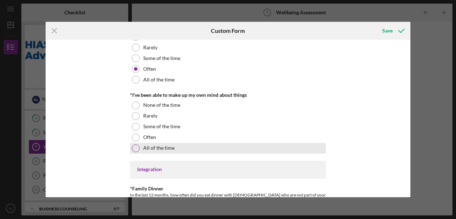
scroll to position [404, 0]
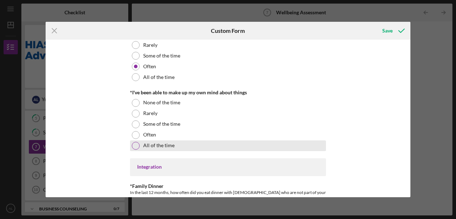
click at [271, 140] on div "All of the time" at bounding box center [228, 145] width 196 height 11
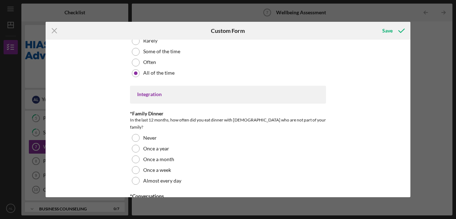
scroll to position [475, 0]
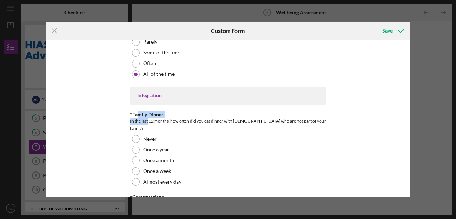
drag, startPoint x: 136, startPoint y: 115, endPoint x: 147, endPoint y: 119, distance: 11.7
click at [147, 119] on div "*Family Dinner In the last 12 months, how often did you eat dinner with [DEMOGR…" at bounding box center [228, 122] width 196 height 20
click at [179, 116] on div "*Family Dinner" at bounding box center [228, 115] width 196 height 6
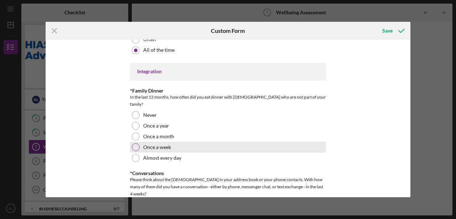
click at [208, 142] on div "Once a week" at bounding box center [228, 147] width 196 height 11
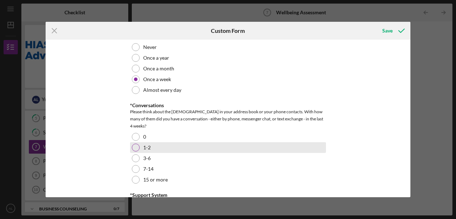
scroll to position [594, 0]
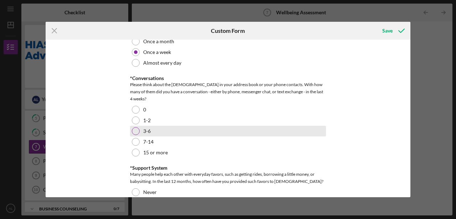
click at [169, 126] on div "3-6" at bounding box center [228, 131] width 196 height 11
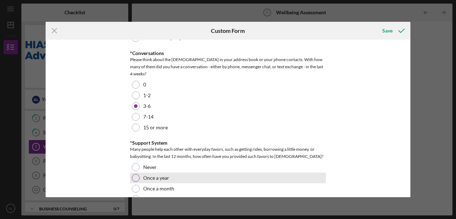
scroll to position [642, 0]
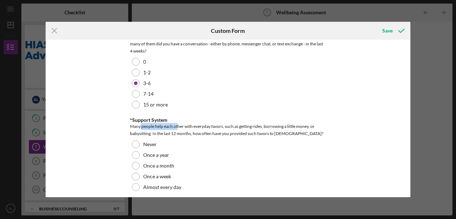
drag, startPoint x: 139, startPoint y: 108, endPoint x: 176, endPoint y: 108, distance: 37.1
click at [176, 123] on div "Many people help each other with everyday favors, such as getting rides, borrow…" at bounding box center [228, 130] width 196 height 14
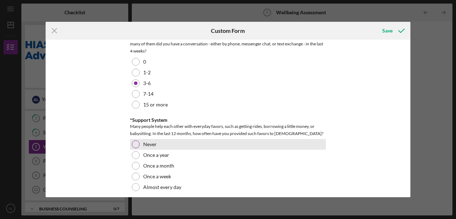
click at [133, 140] on div at bounding box center [136, 144] width 8 height 8
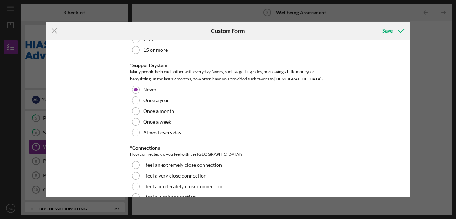
scroll to position [709, 0]
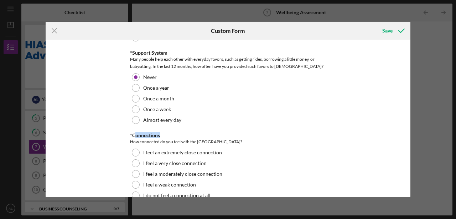
drag, startPoint x: 137, startPoint y: 120, endPoint x: 166, endPoint y: 123, distance: 29.4
click at [166, 132] on div "*Connections" at bounding box center [228, 135] width 196 height 6
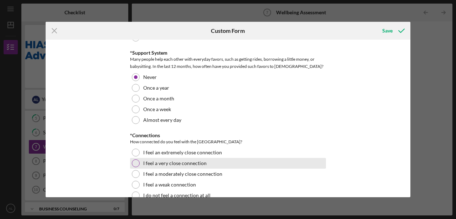
click at [191, 160] on label "I feel a very close connection" at bounding box center [174, 163] width 63 height 6
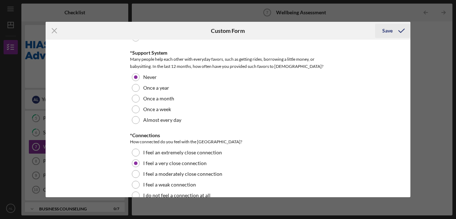
click at [339, 32] on div "Save" at bounding box center [388, 31] width 10 height 14
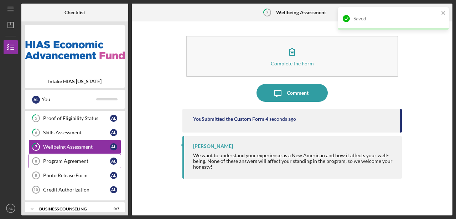
click at [76, 163] on link "Program Agreement 8 Program Agreement A L" at bounding box center [75, 161] width 93 height 14
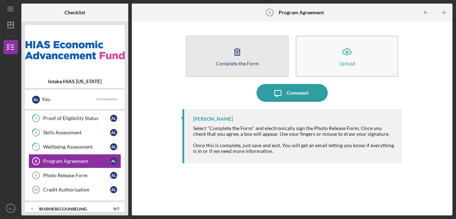
click at [245, 61] on div "Complete the Form" at bounding box center [237, 63] width 43 height 5
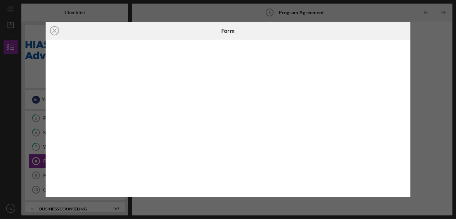
drag, startPoint x: 404, startPoint y: 61, endPoint x: 405, endPoint y: 71, distance: 10.3
click at [339, 71] on div at bounding box center [228, 118] width 365 height 157
click at [52, 32] on icon "Icon/Close" at bounding box center [55, 31] width 18 height 18
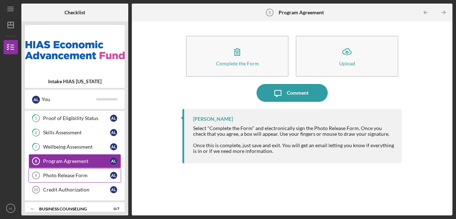
click at [77, 178] on link "Photo Release Form 9 Photo Release Form A L" at bounding box center [75, 175] width 93 height 14
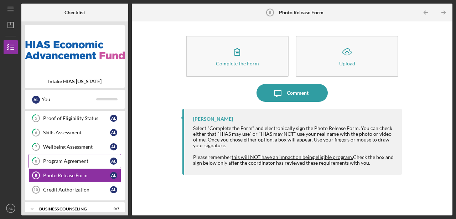
click at [76, 165] on link "8 Program Agreement A L" at bounding box center [75, 161] width 93 height 14
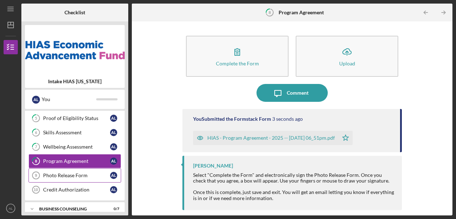
click at [73, 172] on div "Photo Release Form" at bounding box center [76, 175] width 67 height 6
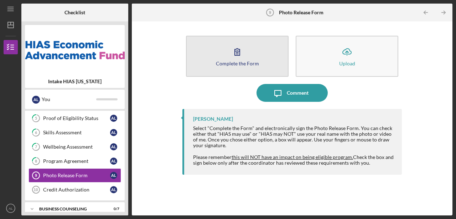
click at [237, 65] on div "Complete the Form" at bounding box center [237, 63] width 43 height 5
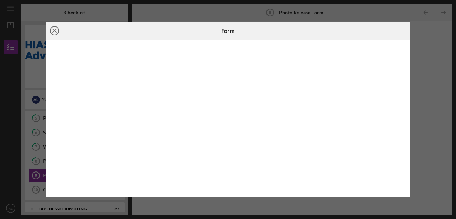
click at [54, 34] on icon "Icon/Close" at bounding box center [55, 31] width 18 height 18
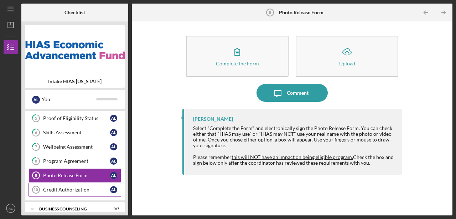
click at [76, 189] on div "Credit Authorization" at bounding box center [76, 189] width 67 height 6
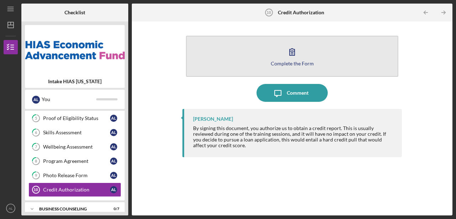
click at [284, 56] on icon "button" at bounding box center [292, 52] width 18 height 18
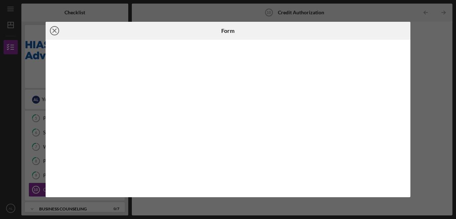
click at [55, 31] on line at bounding box center [55, 31] width 4 height 4
